Goal: Contribute content

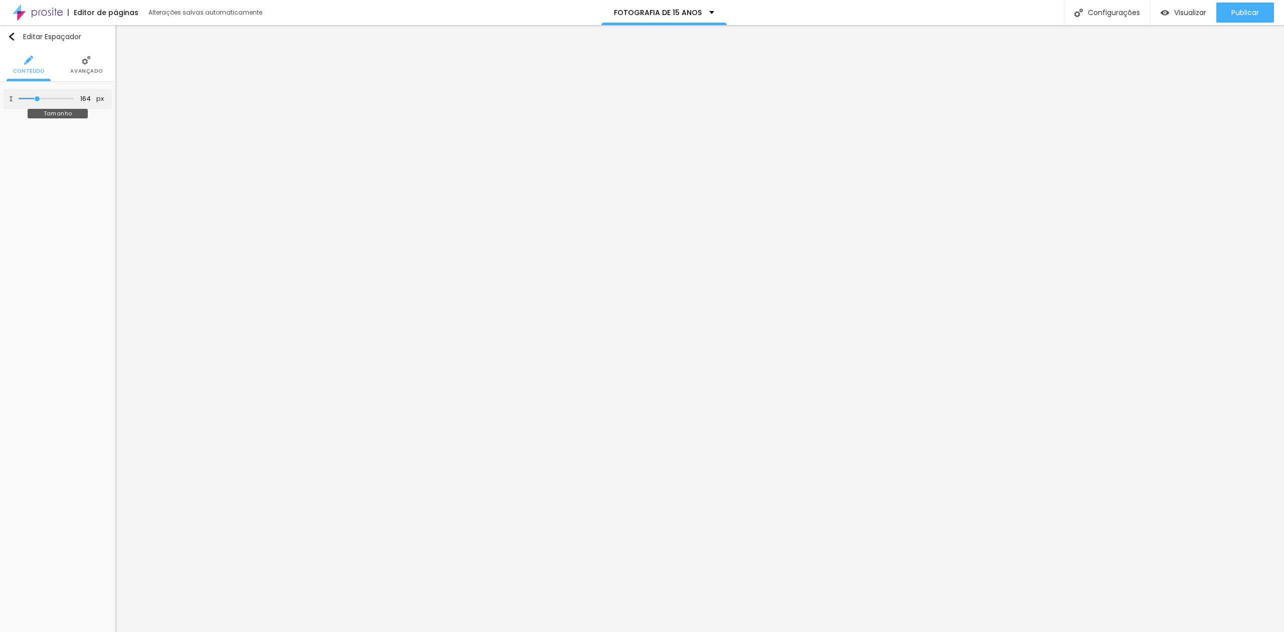
type input "152"
type input "145"
type input "138"
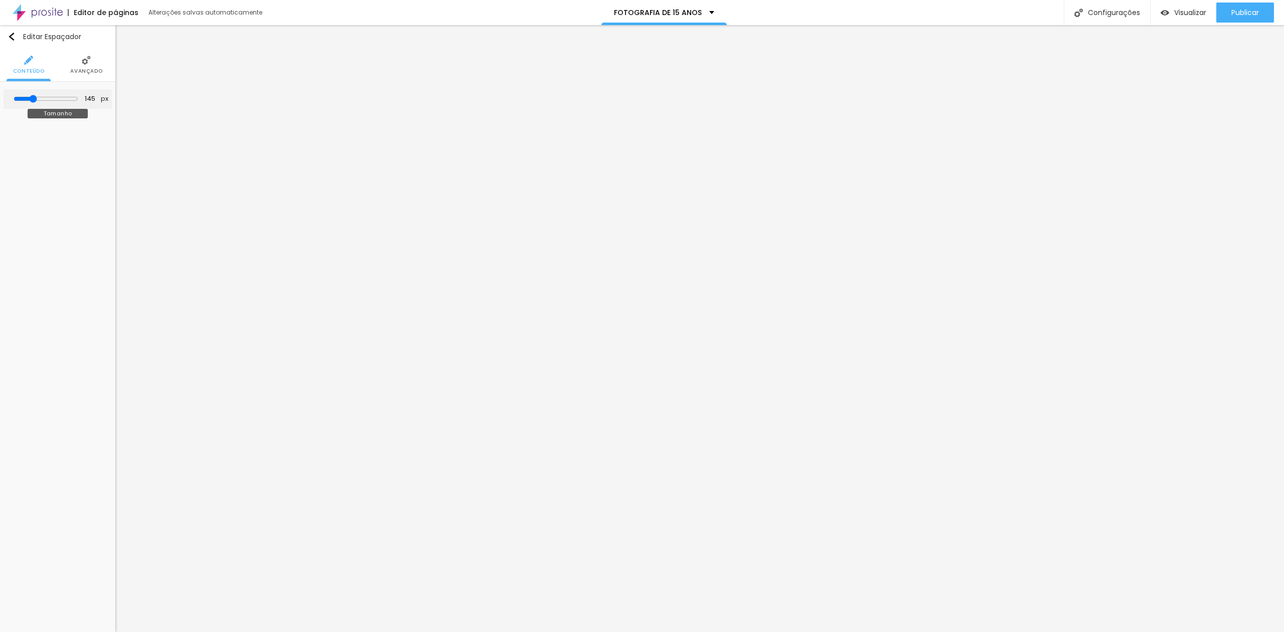
type input "138"
type input "165"
type input "152"
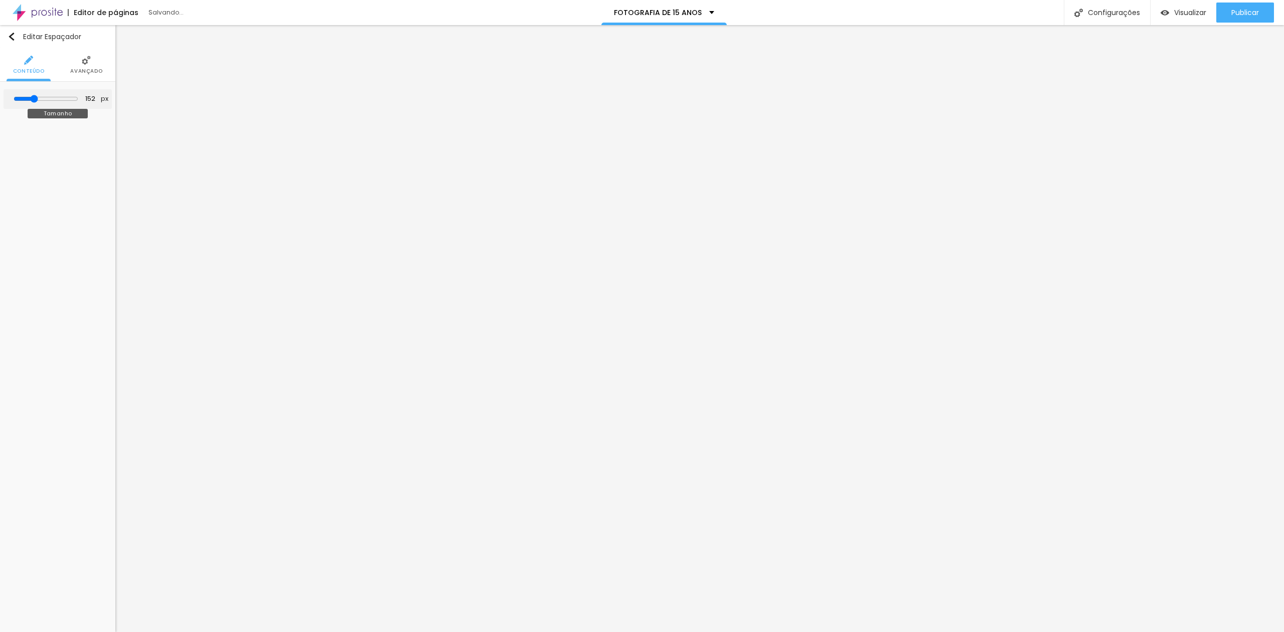
type input "145"
click at [35, 98] on input "range" at bounding box center [46, 99] width 65 height 8
drag, startPoint x: 49, startPoint y: 102, endPoint x: 35, endPoint y: 107, distance: 14.4
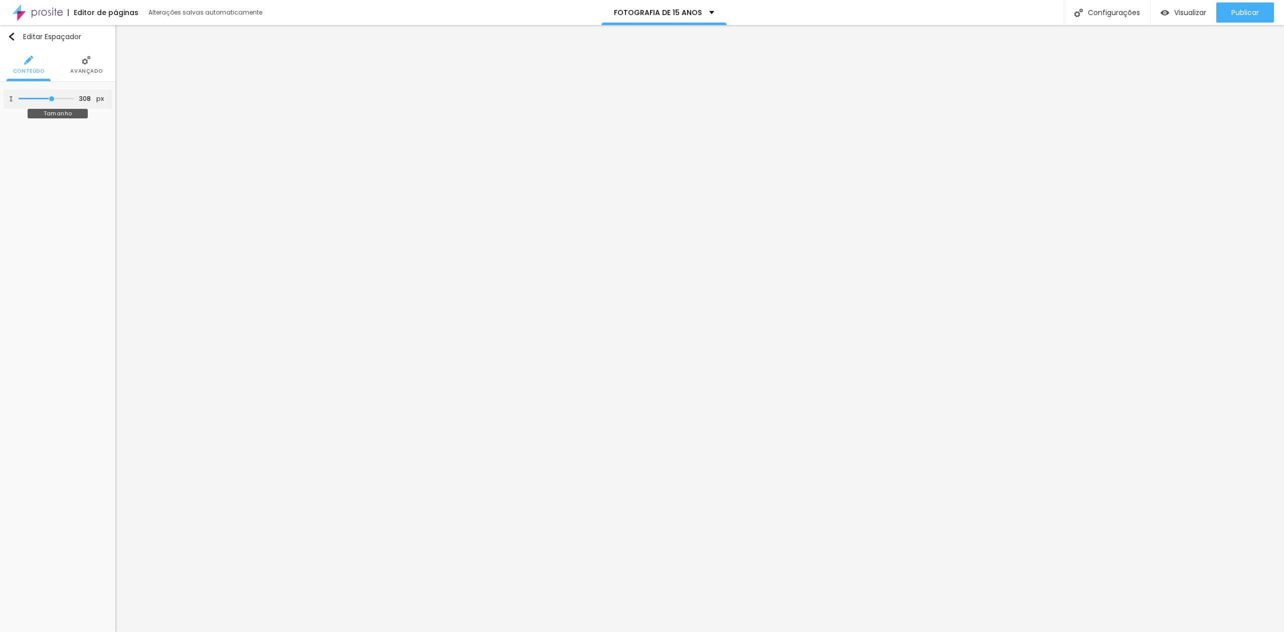
click at [35, 107] on div "308 px Tamanho" at bounding box center [58, 99] width 108 height 20
type input "282"
type input "275"
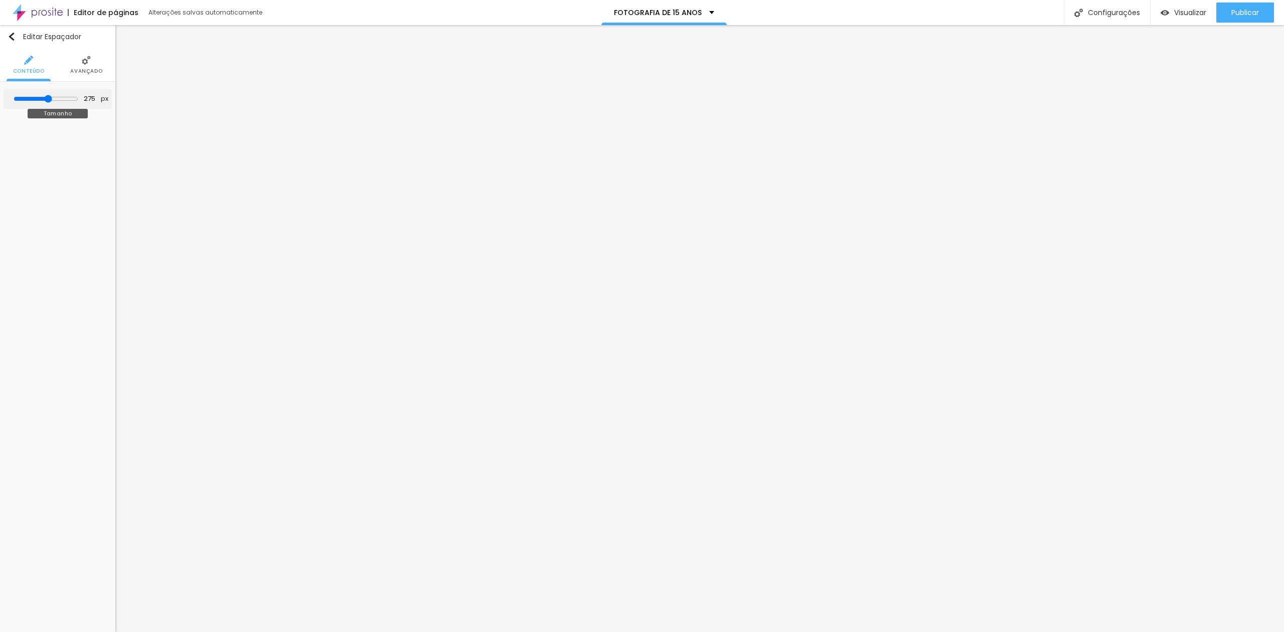
type input "282"
type input "289"
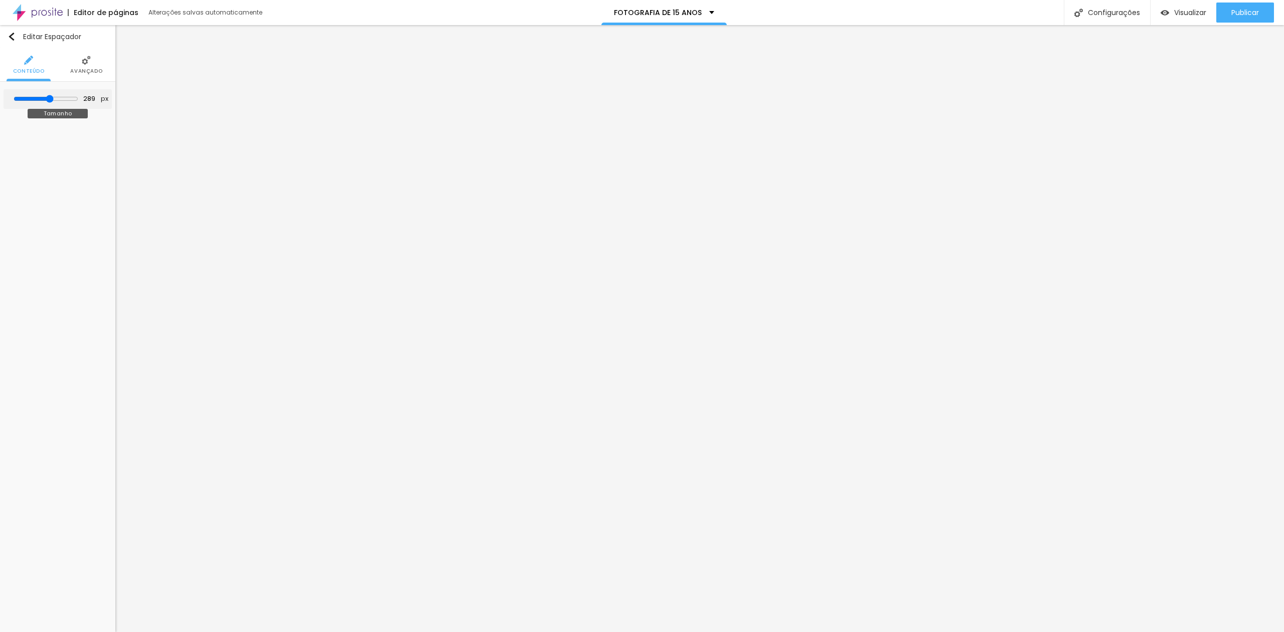
click at [49, 98] on input "range" at bounding box center [46, 99] width 65 height 8
click at [97, 105] on button "button" at bounding box center [101, 101] width 14 height 14
type input "1"
drag, startPoint x: 132, startPoint y: 173, endPoint x: 144, endPoint y: 170, distance: 12.5
click at [144, 170] on div at bounding box center [165, 170] width 78 height 10
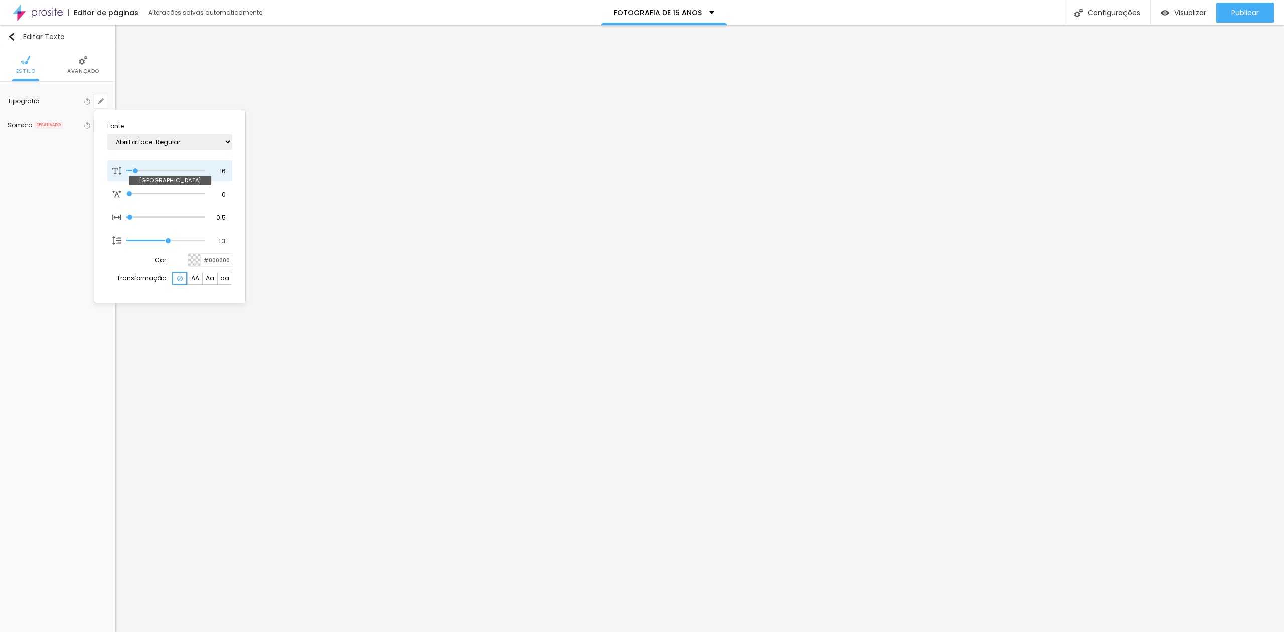
type input "19"
type input "1"
type input "23"
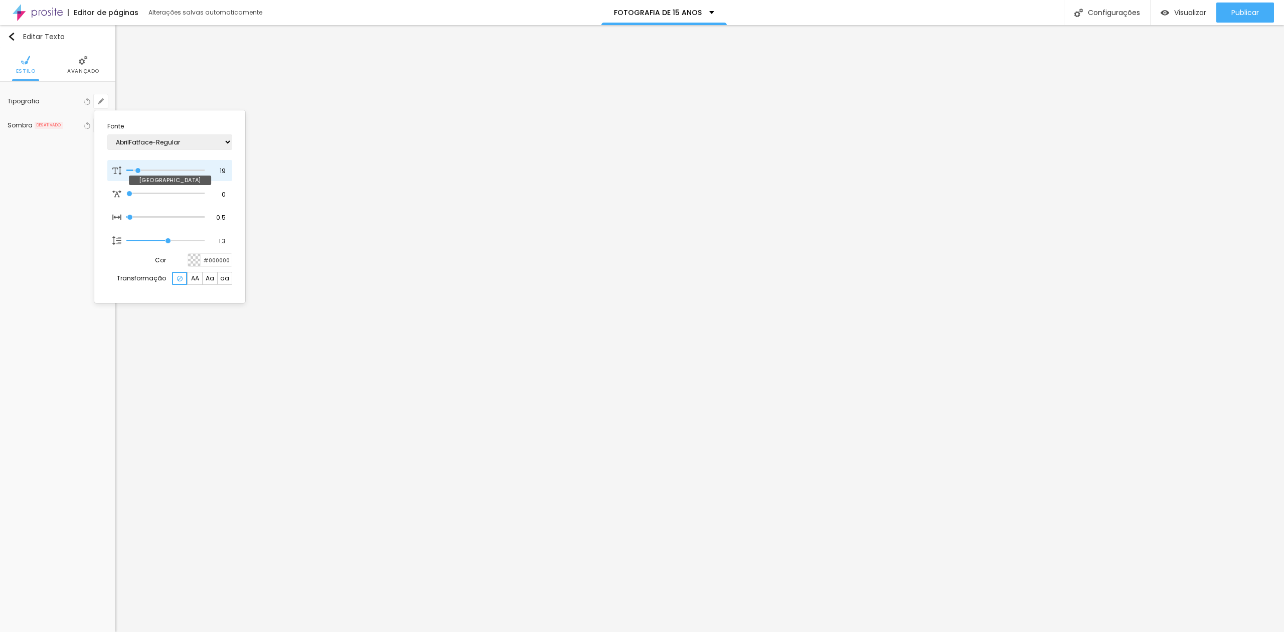
type input "1"
type input "25"
type input "1"
type input "26"
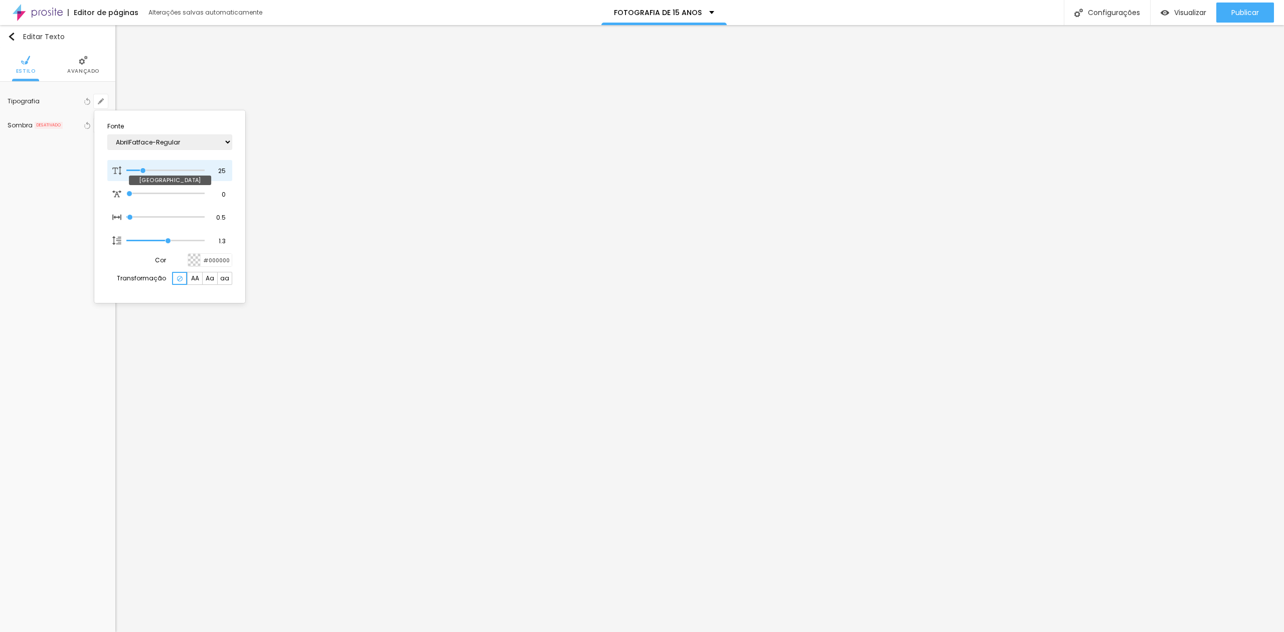
type input "26"
type input "1"
type input "27"
type input "1"
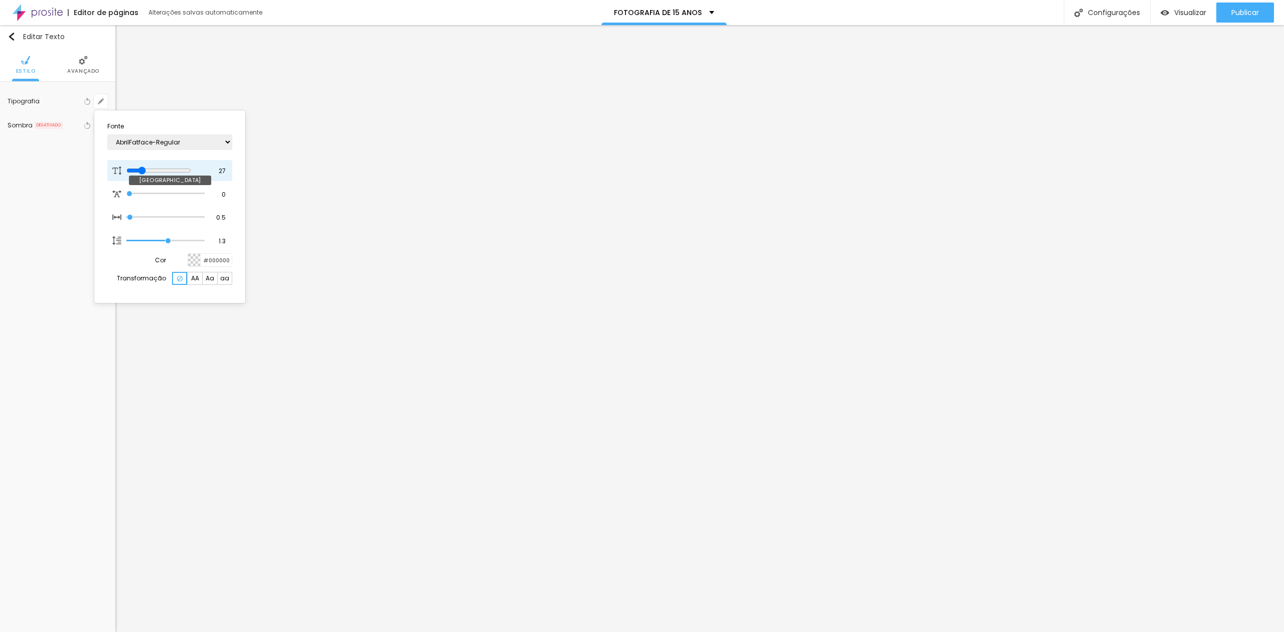
type input "33"
type input "1"
type input "34"
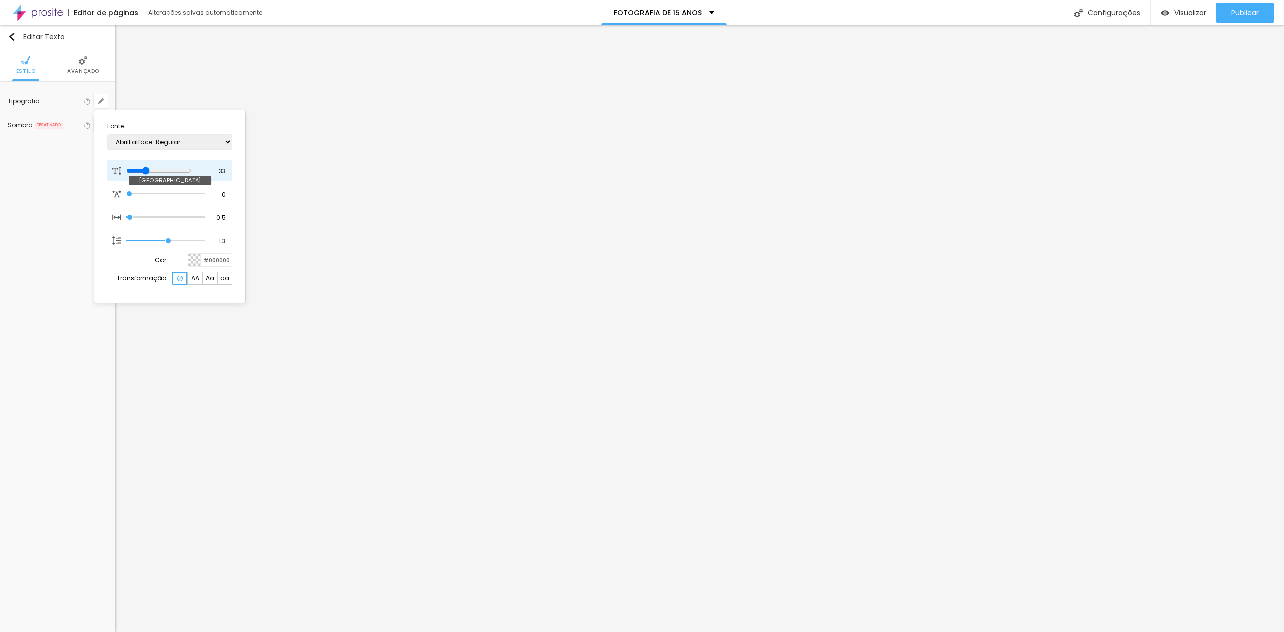
type input "1"
type input "35"
type input "1"
type input "34"
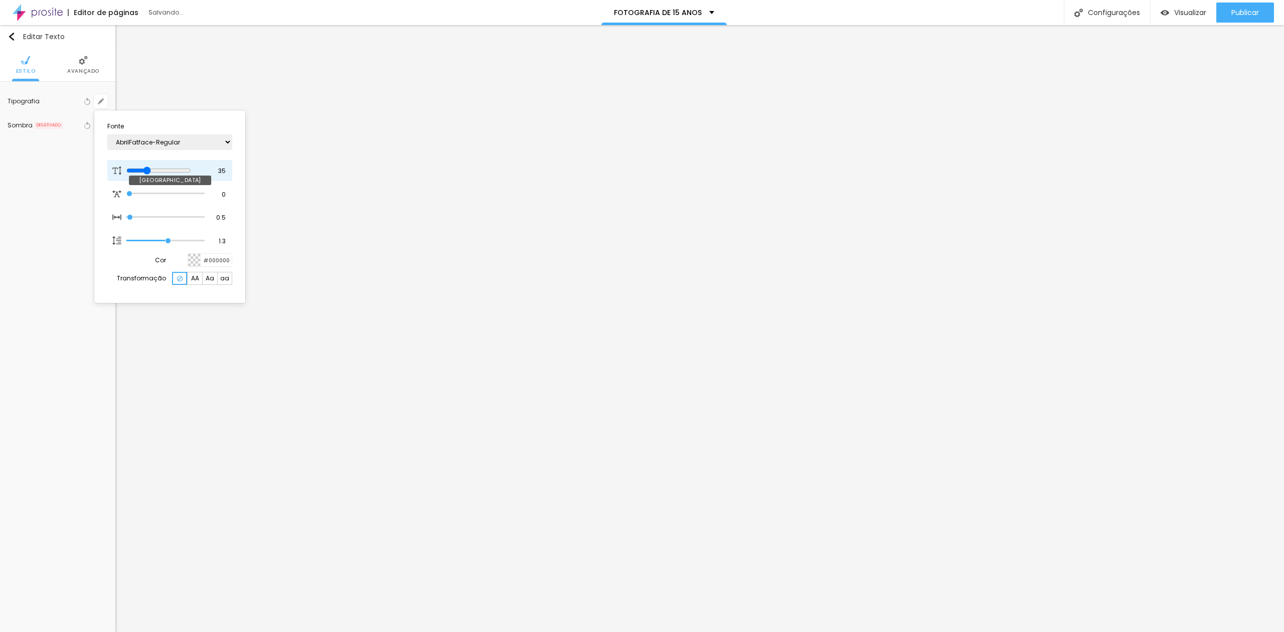
type input "34"
type input "1"
type input "32"
type input "1"
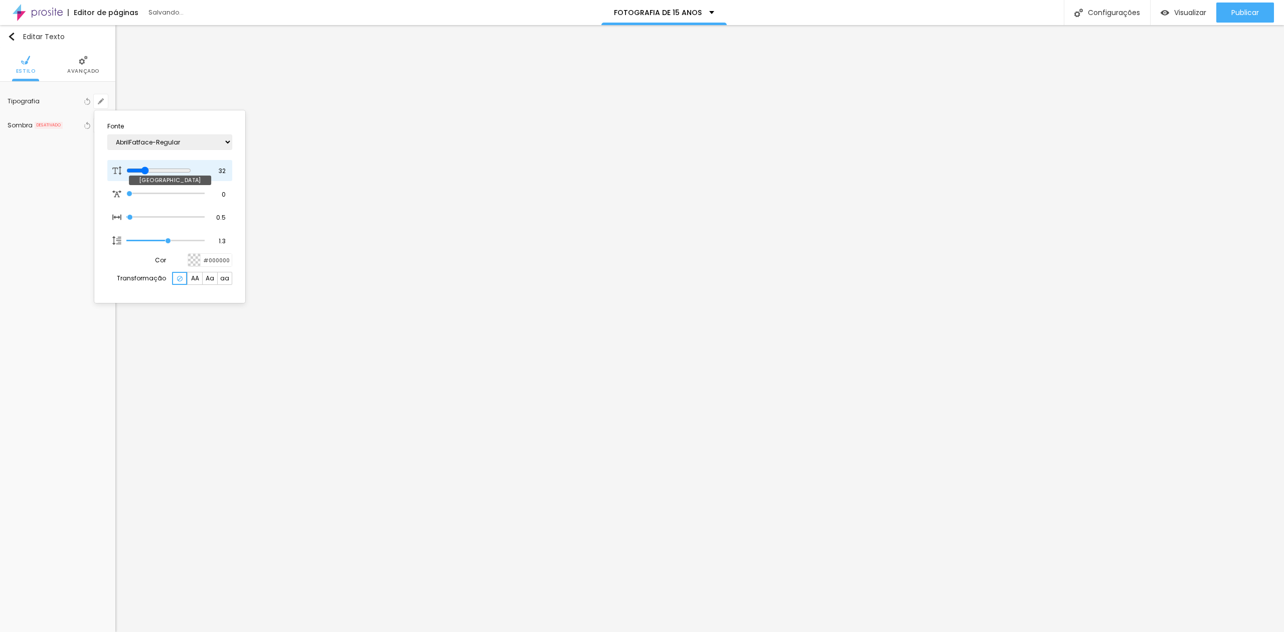
type input "31"
type input "1"
type input "27"
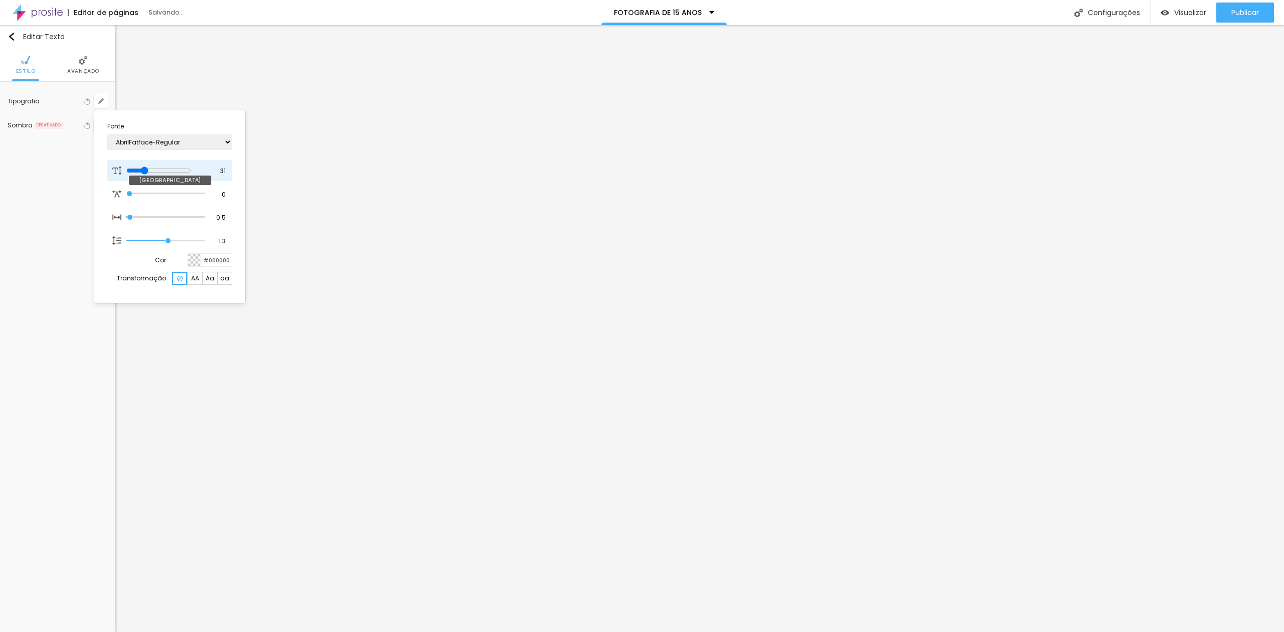
type input "1"
type input "27"
click at [145, 167] on input "range" at bounding box center [158, 170] width 65 height 8
type input "1"
click at [677, 347] on div at bounding box center [642, 316] width 1284 height 632
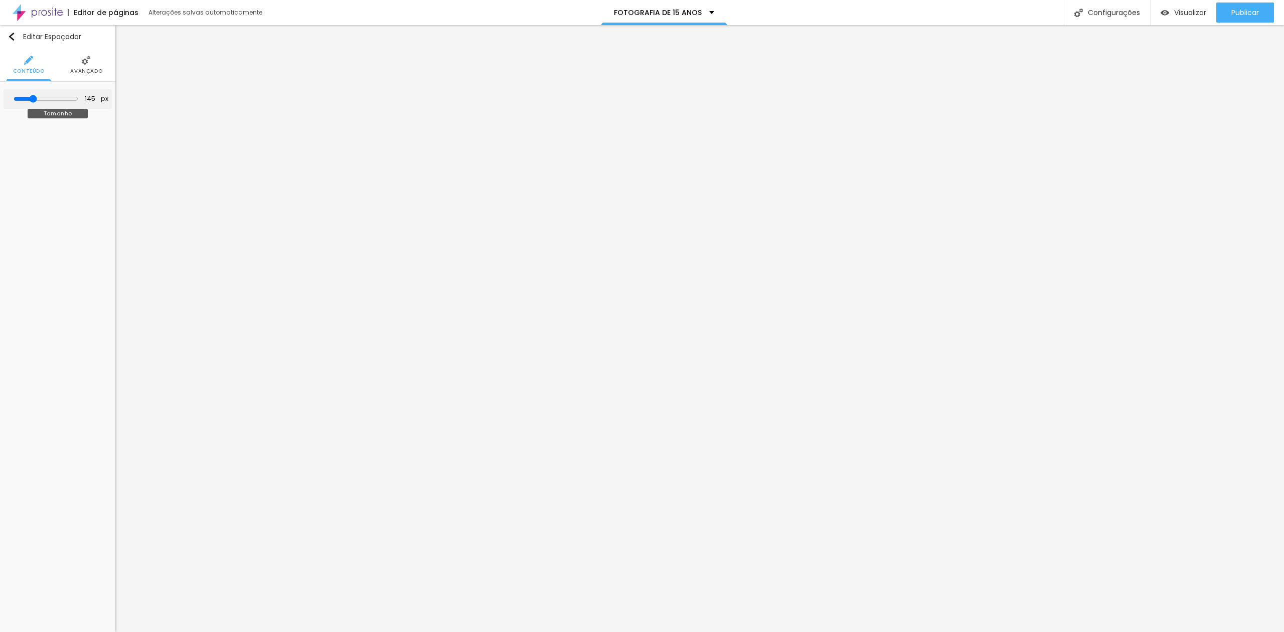
drag, startPoint x: 33, startPoint y: 102, endPoint x: 15, endPoint y: 105, distance: 18.8
click at [15, 105] on div "145 px Tamanho" at bounding box center [58, 99] width 108 height 20
type input "62"
type input "35"
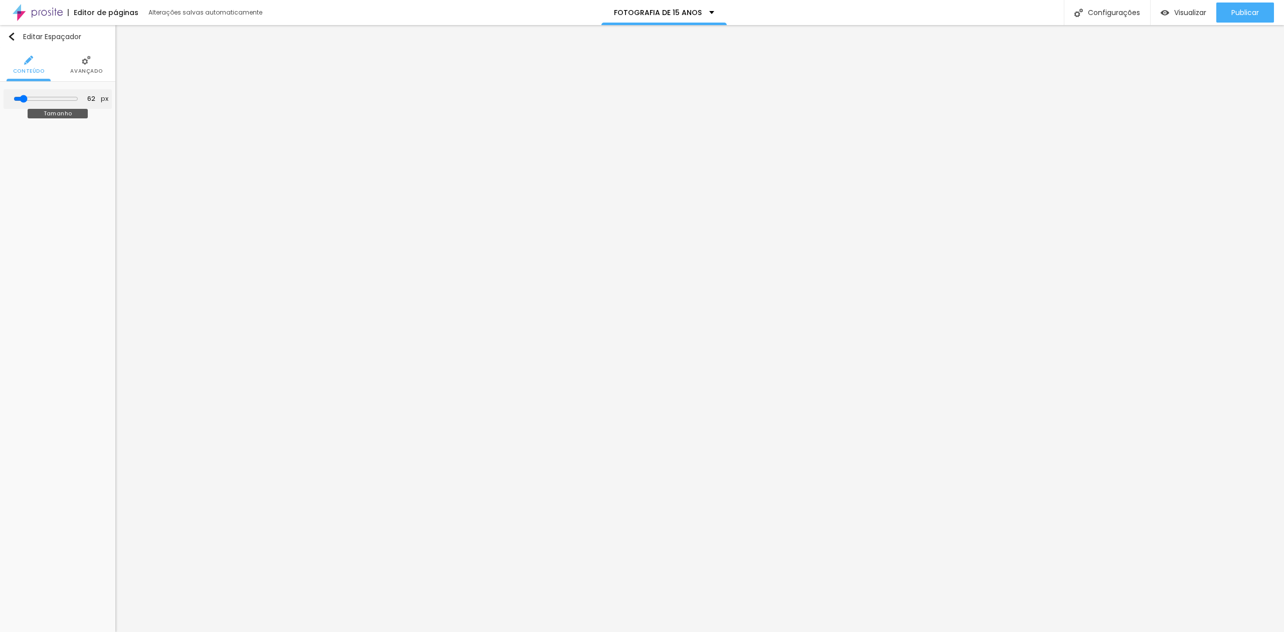
type input "35"
type input "69"
type input "96"
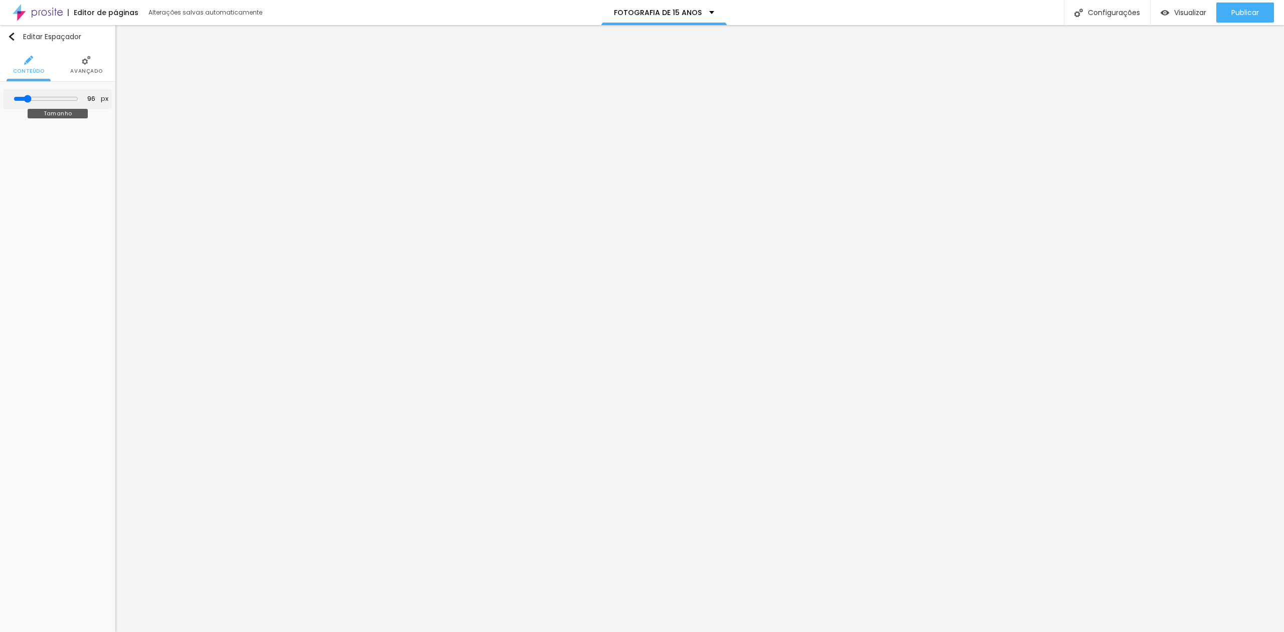
type input "124"
type input "152"
type input "145"
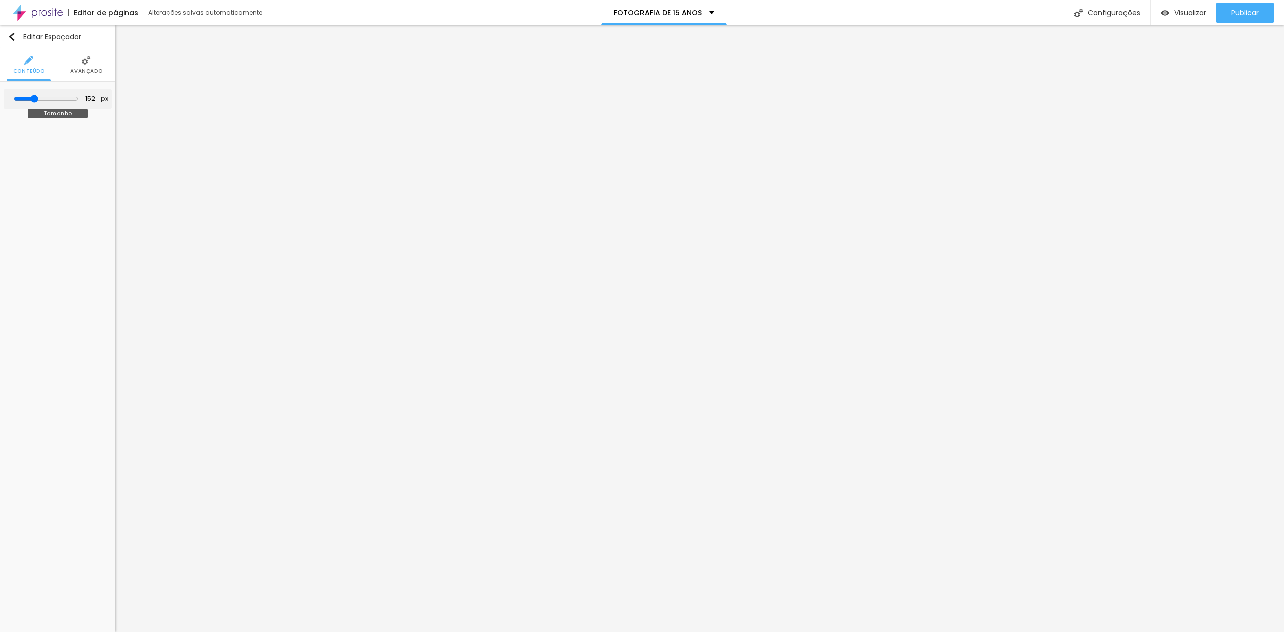
type input "145"
type input "138"
click at [35, 99] on input "range" at bounding box center [46, 99] width 65 height 8
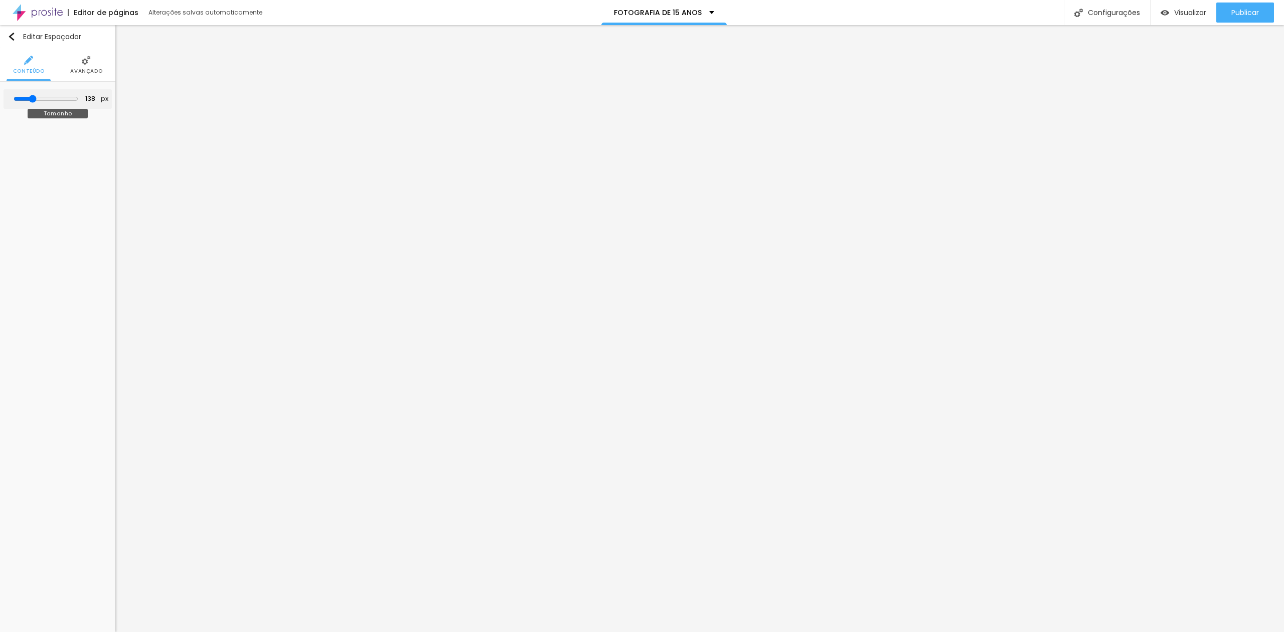
type input "124"
type input "110"
type input "117"
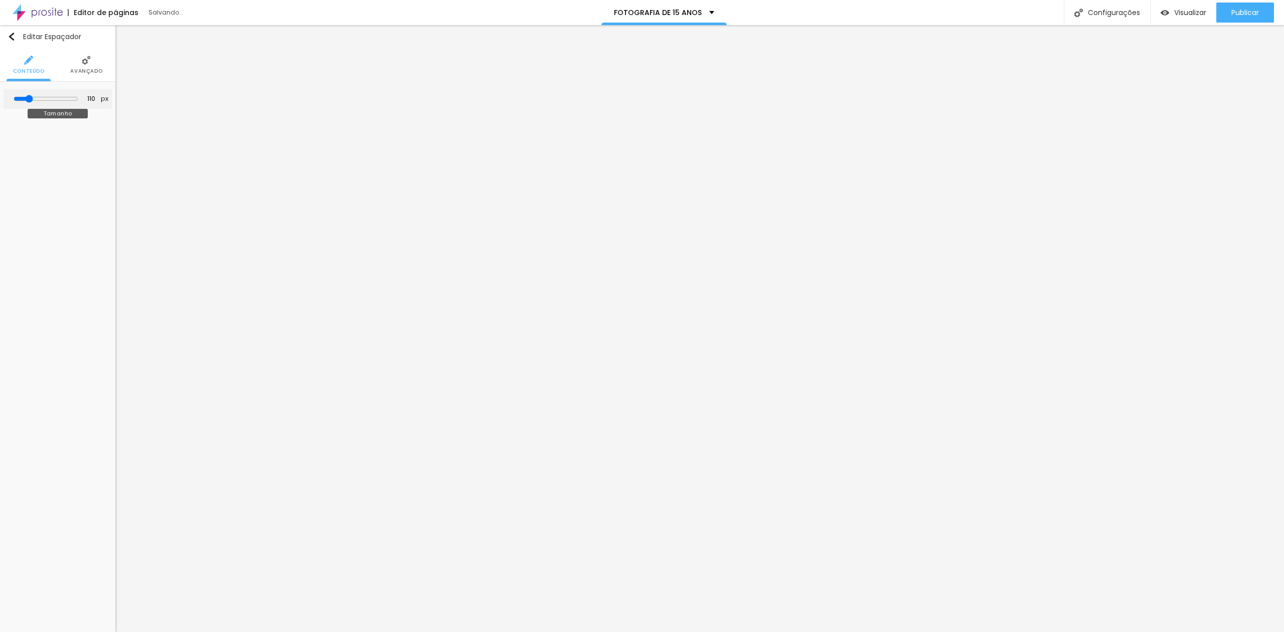
type input "117"
type input "124"
type input "131"
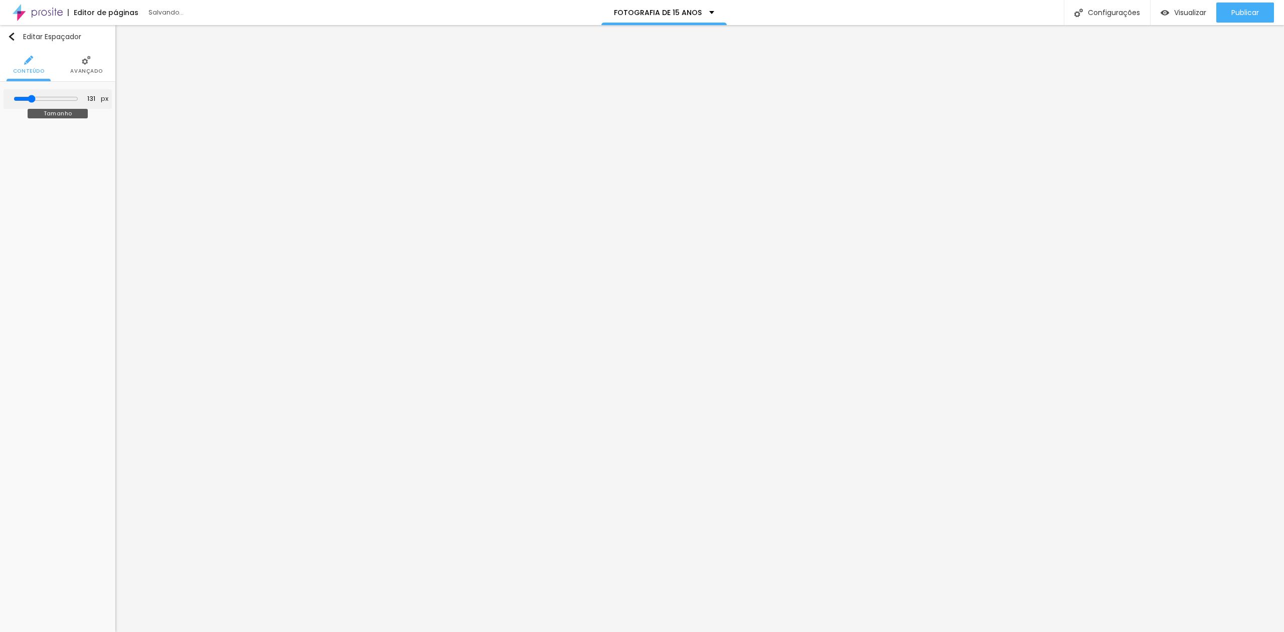
type input "131"
click at [34, 100] on input "range" at bounding box center [46, 99] width 65 height 8
click at [1252, 9] on span "Publicar" at bounding box center [1245, 13] width 28 height 8
click at [1248, 21] on div "Publicar" at bounding box center [1245, 13] width 28 height 20
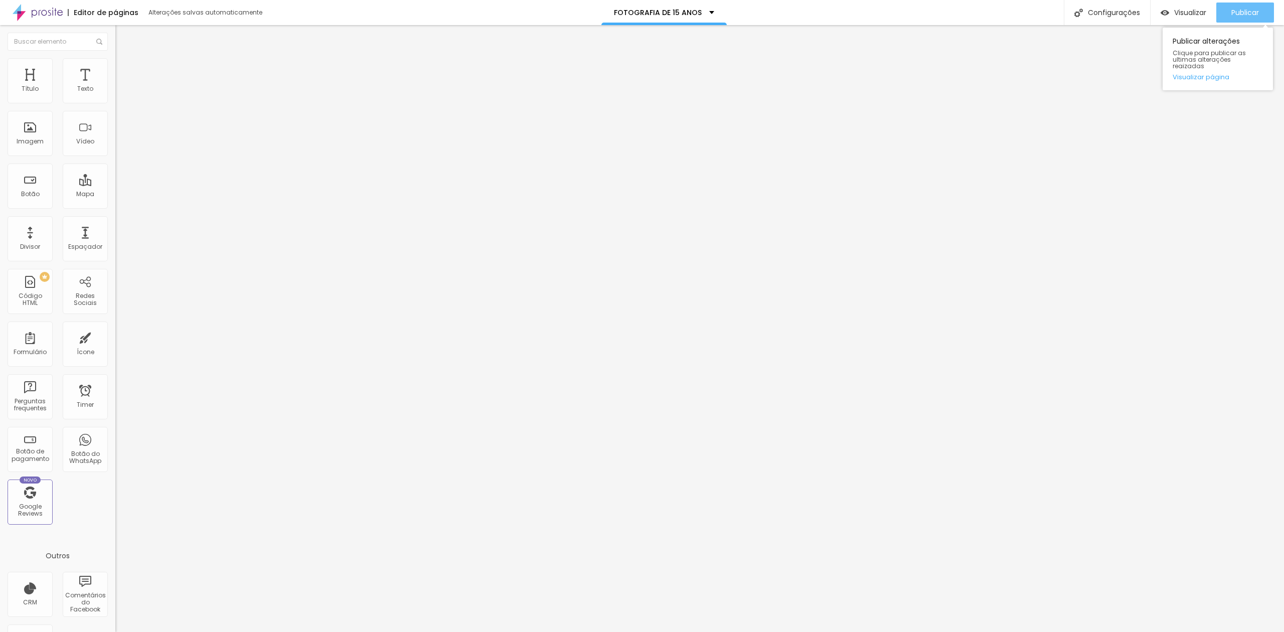
click at [1228, 14] on button "Publicar" at bounding box center [1245, 13] width 58 height 20
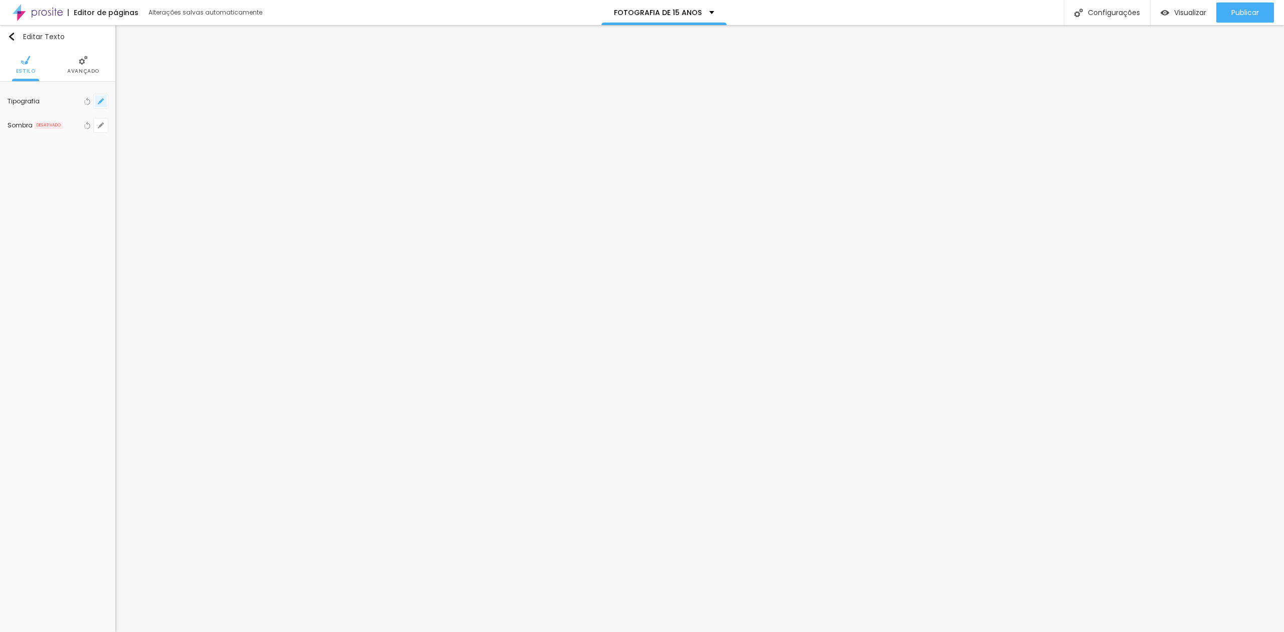
click at [104, 104] on button "button" at bounding box center [101, 101] width 14 height 14
type input "1"
type input "24"
type input "1"
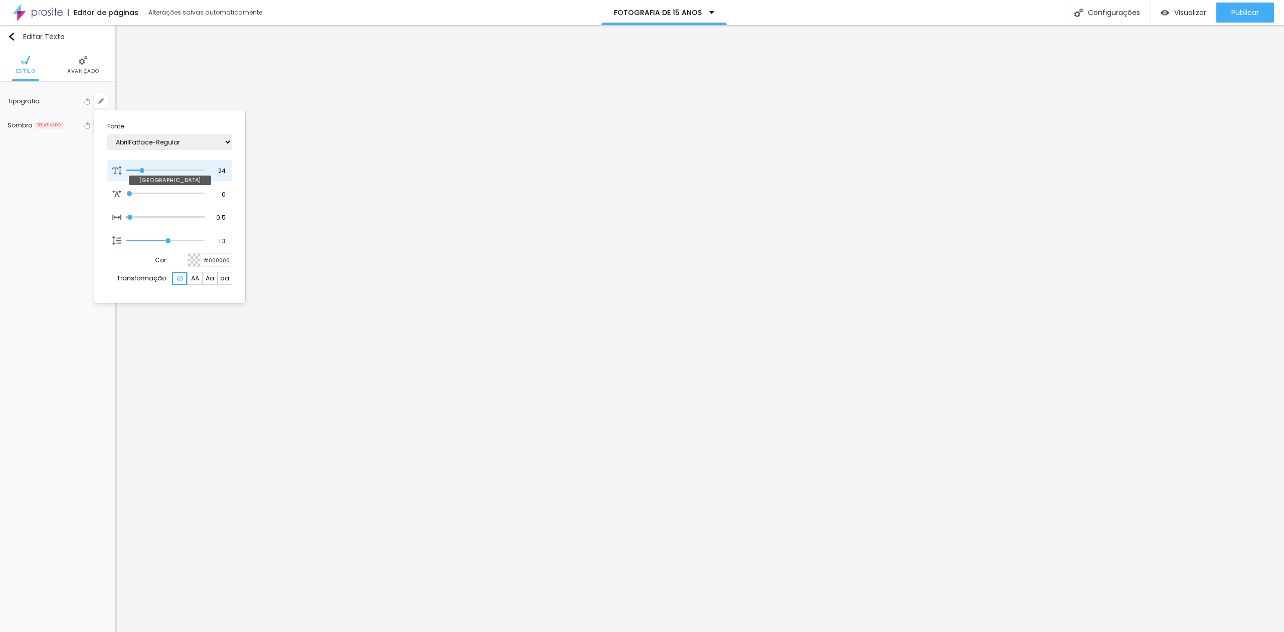
type input "25"
type input "1"
type input "26"
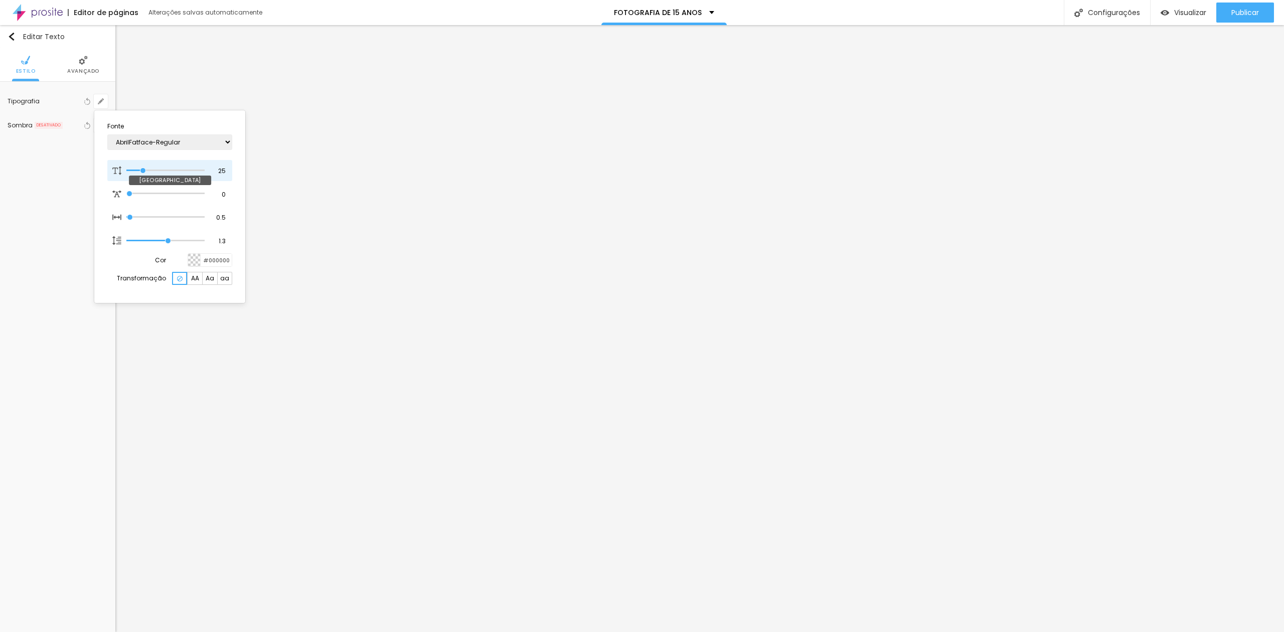
type input "1"
type input "25"
type input "1"
type input "23"
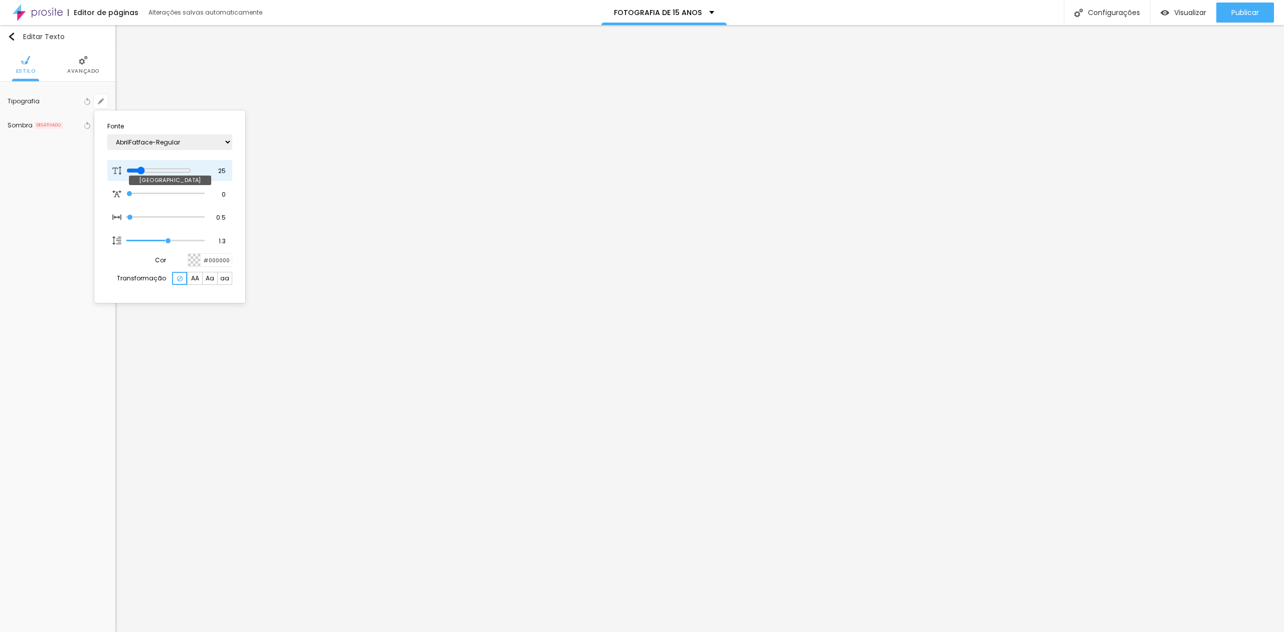
type input "23"
type input "1"
type input "21"
type input "1"
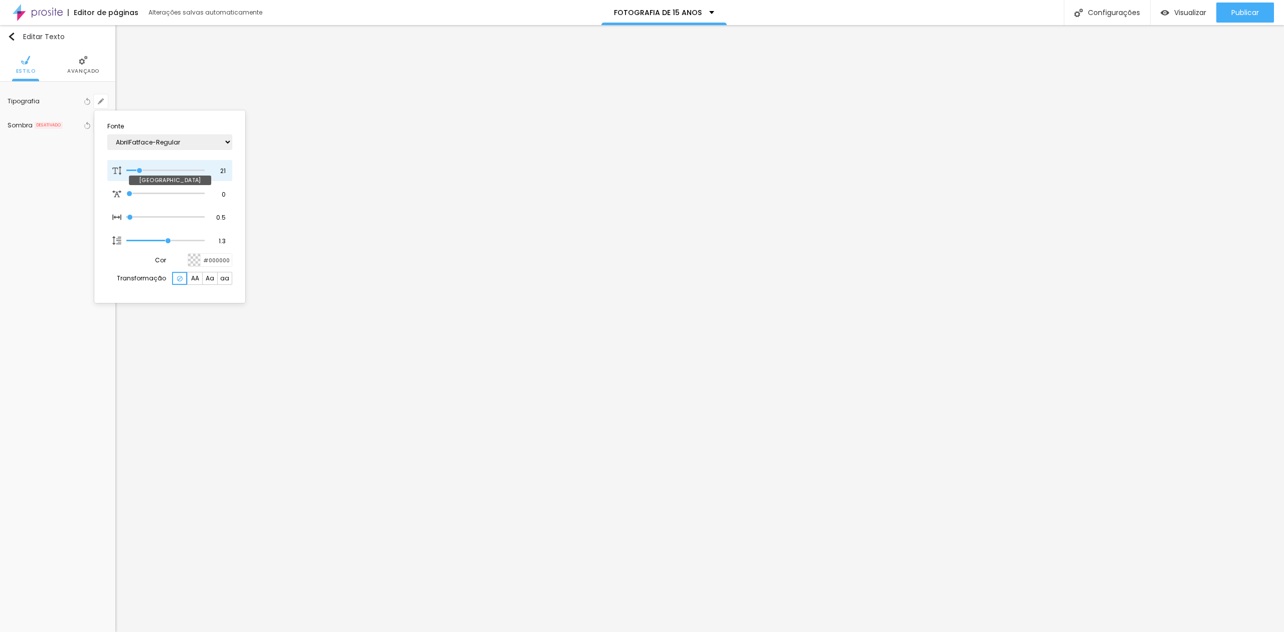
type input "21"
click at [140, 168] on input "range" at bounding box center [165, 170] width 78 height 5
type input "1"
click at [377, 251] on div at bounding box center [642, 316] width 1284 height 632
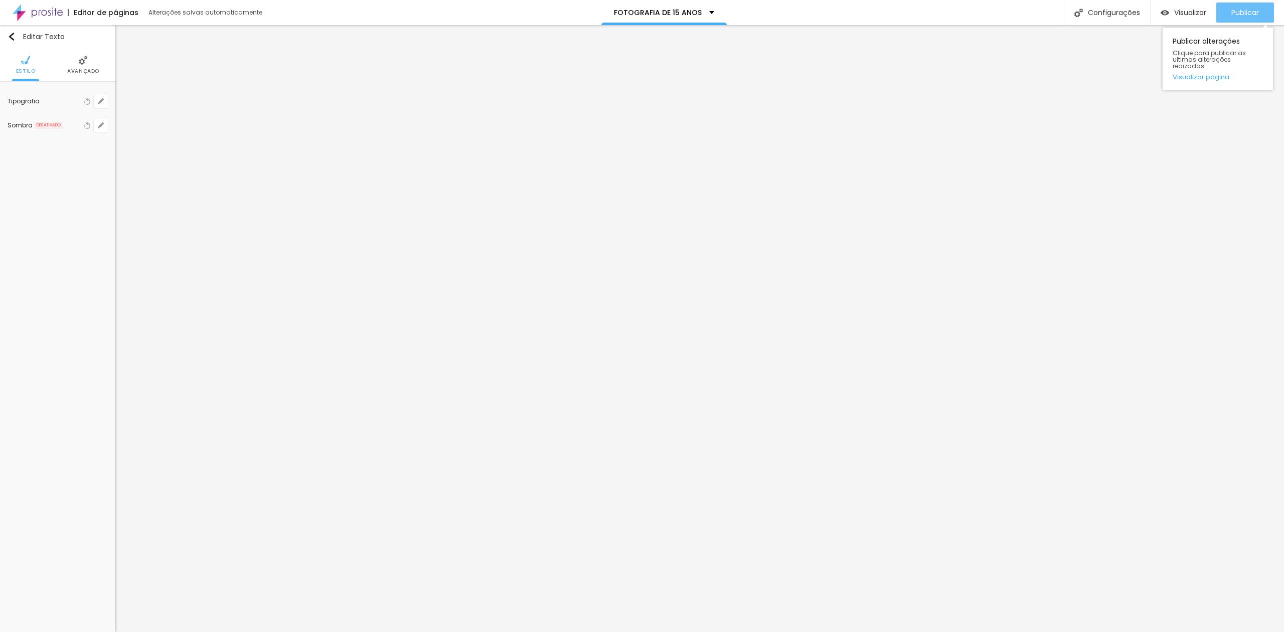
click at [1244, 17] on div "Publicar" at bounding box center [1245, 13] width 28 height 20
